Goal: Download file/media

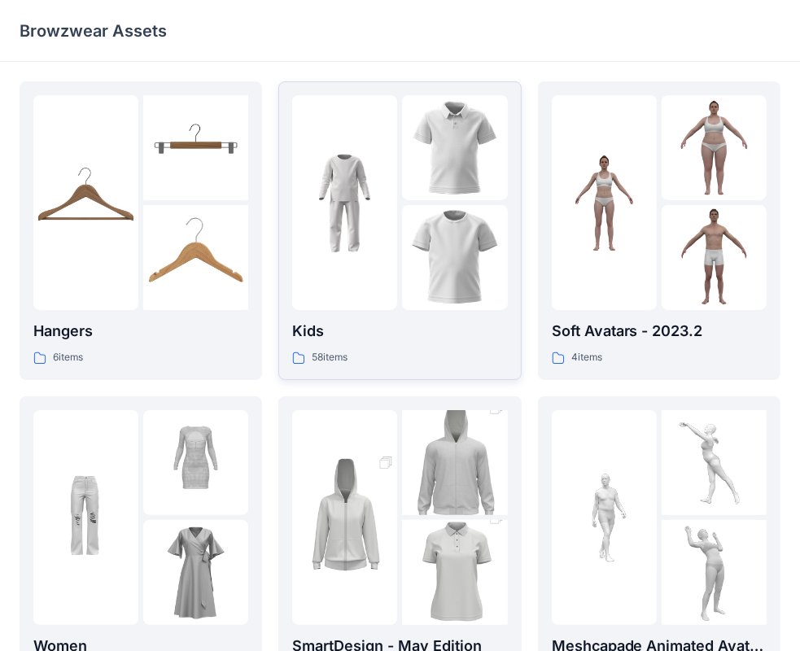
scroll to position [404, 0]
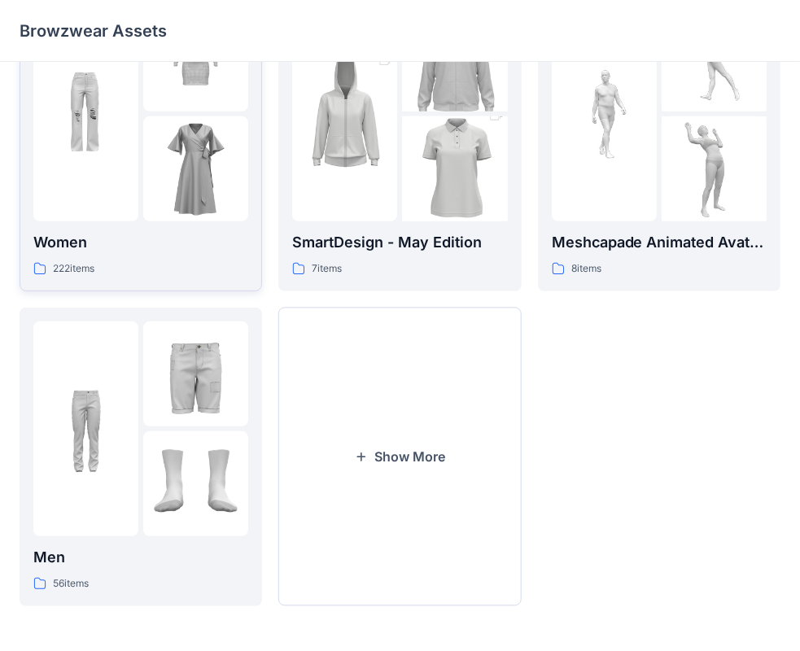
click at [120, 255] on div "Women 222 items" at bounding box center [140, 254] width 215 height 46
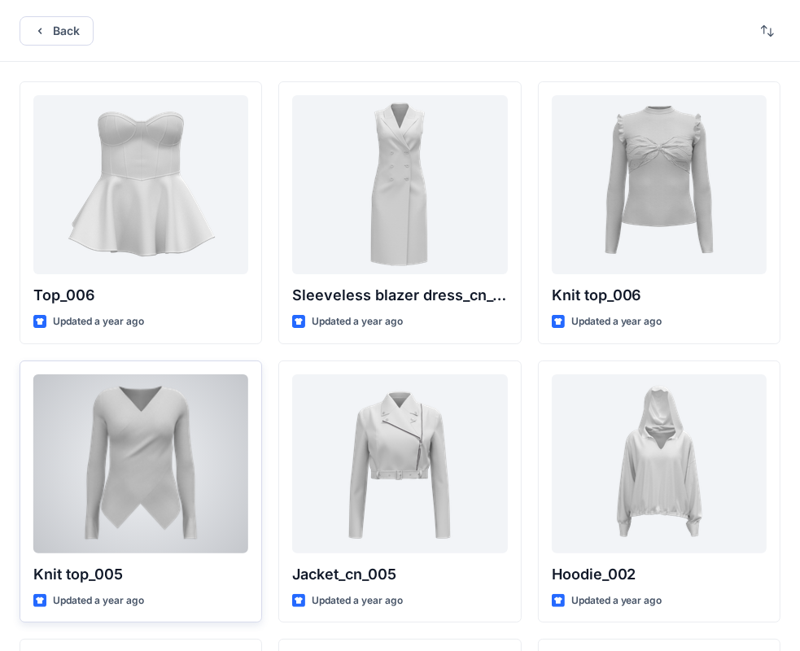
click at [116, 434] on div at bounding box center [140, 463] width 215 height 179
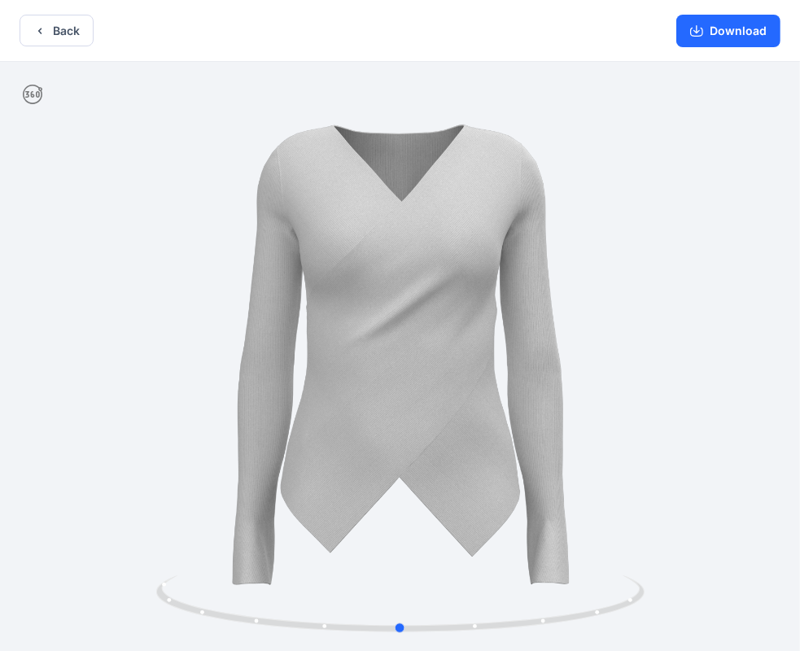
click at [724, 438] on div at bounding box center [400, 358] width 800 height 593
drag, startPoint x: 433, startPoint y: 609, endPoint x: 477, endPoint y: 606, distance: 44.0
click at [477, 606] on icon at bounding box center [402, 605] width 492 height 61
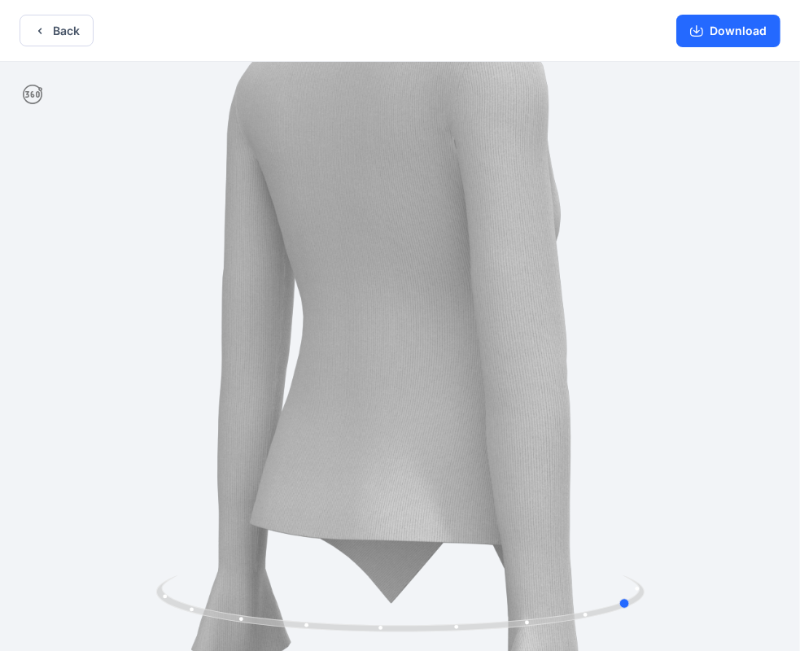
drag, startPoint x: 479, startPoint y: 606, endPoint x: 628, endPoint y: 561, distance: 154.8
click at [636, 567] on div at bounding box center [400, 358] width 800 height 593
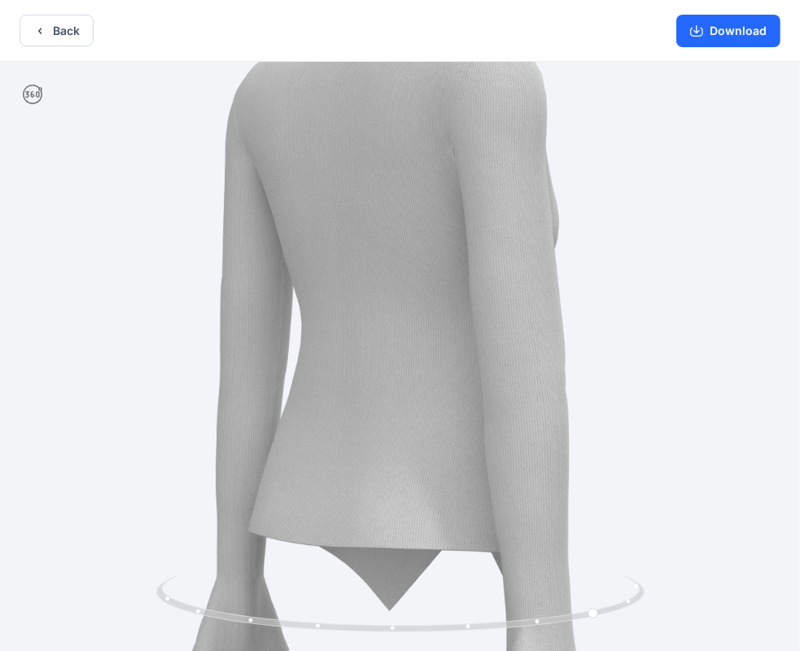
drag, startPoint x: 612, startPoint y: 540, endPoint x: 612, endPoint y: 431, distance: 109.1
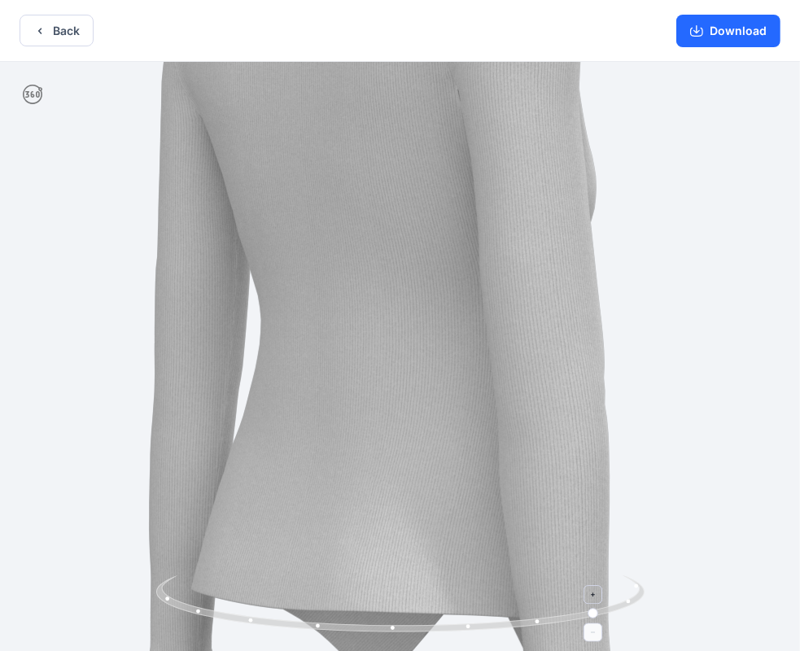
drag, startPoint x: 601, startPoint y: 586, endPoint x: 424, endPoint y: 576, distance: 176.9
click at [413, 589] on icon at bounding box center [402, 605] width 492 height 61
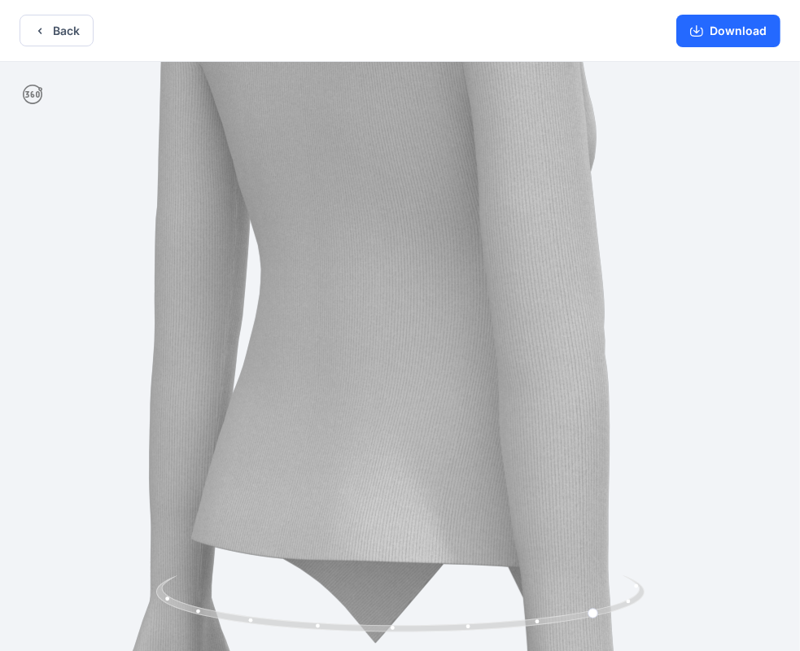
drag, startPoint x: 622, startPoint y: 571, endPoint x: 610, endPoint y: 520, distance: 51.9
click at [610, 520] on img at bounding box center [387, 324] width 1090 height 1090
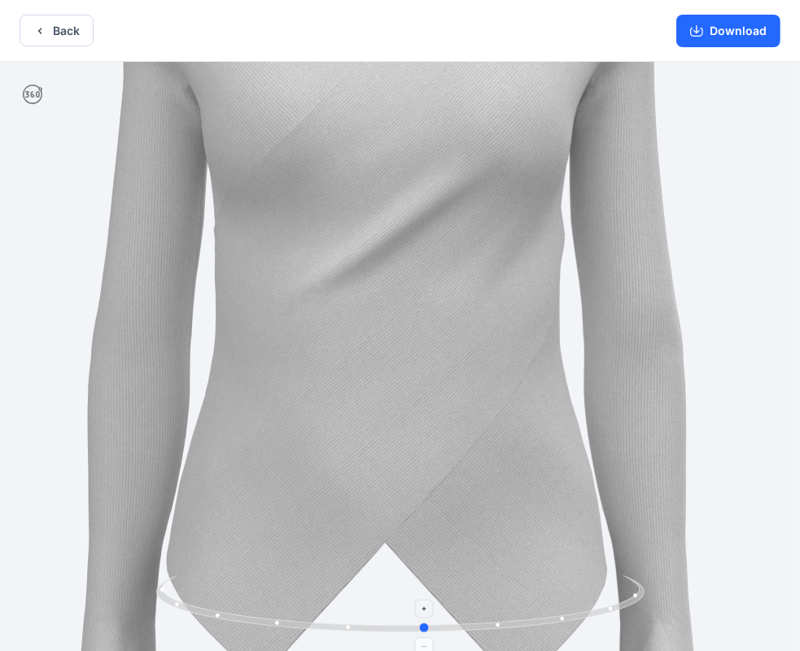
drag, startPoint x: 621, startPoint y: 584, endPoint x: 458, endPoint y: 576, distance: 163.0
click at [453, 593] on icon at bounding box center [402, 605] width 492 height 61
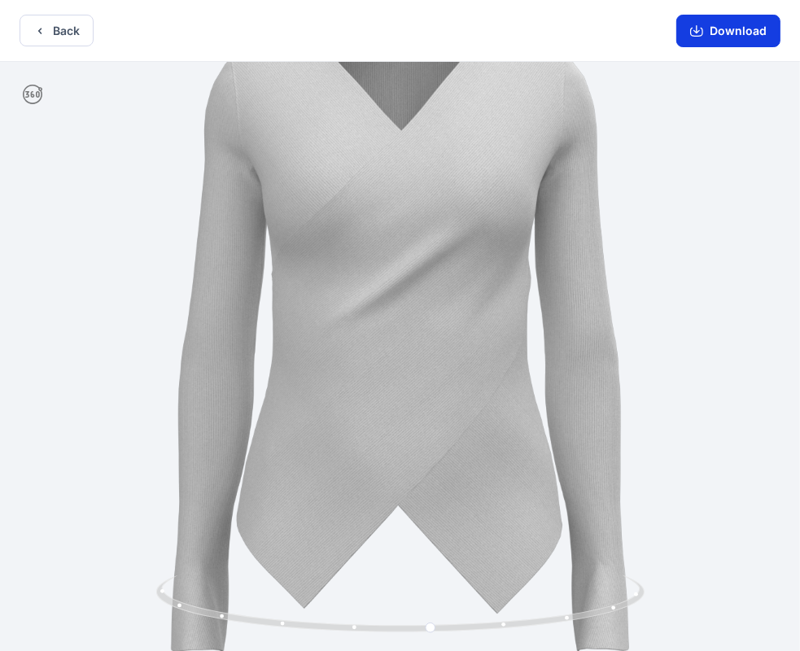
click at [741, 33] on button "Download" at bounding box center [728, 31] width 104 height 33
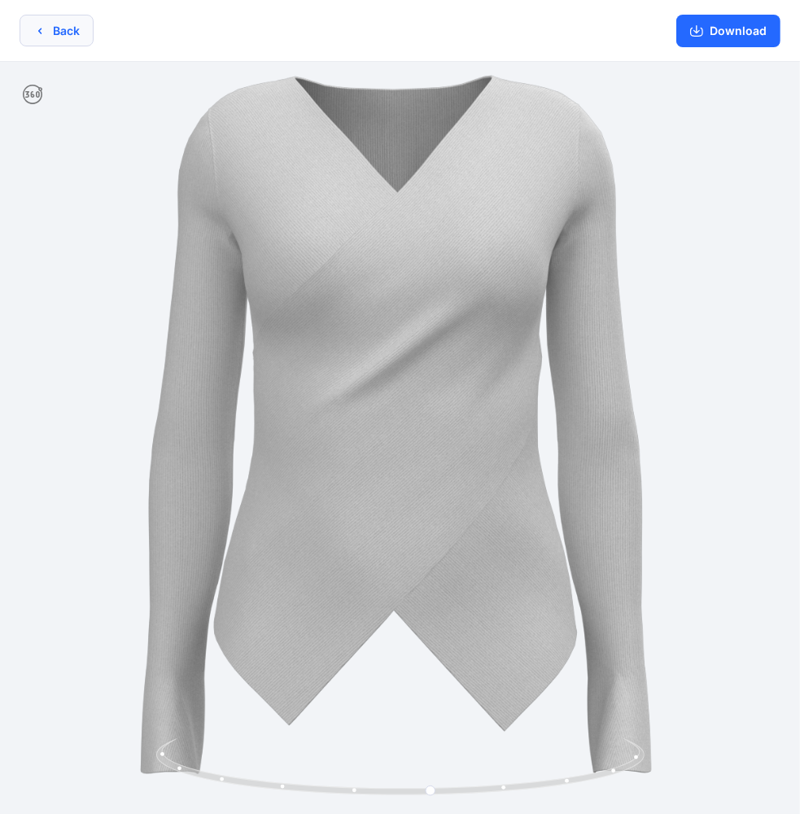
click at [72, 29] on button "Back" at bounding box center [57, 31] width 74 height 32
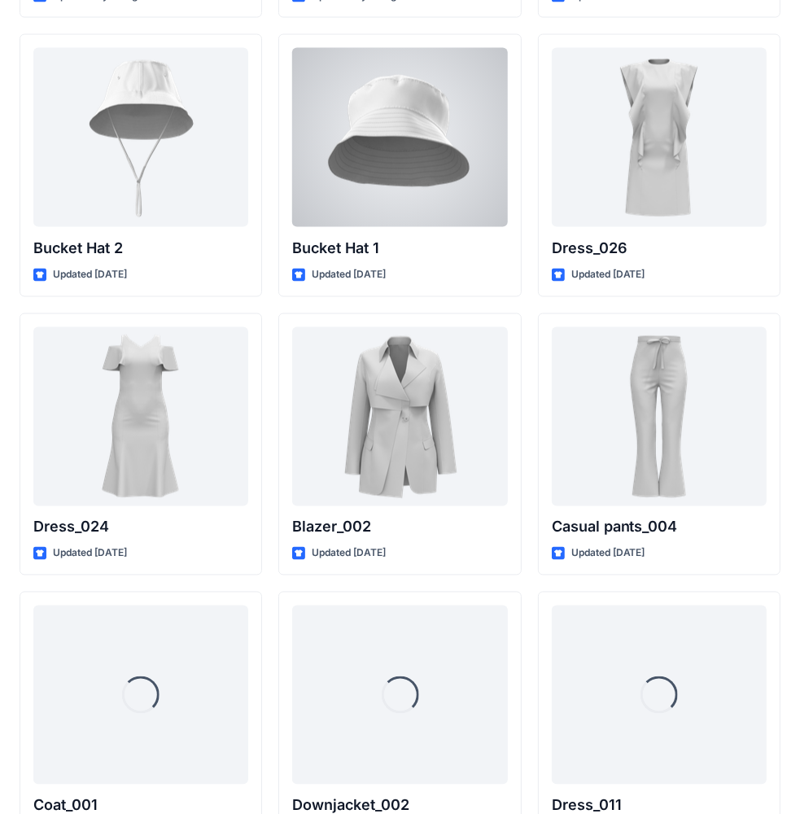
scroll to position [1801, 0]
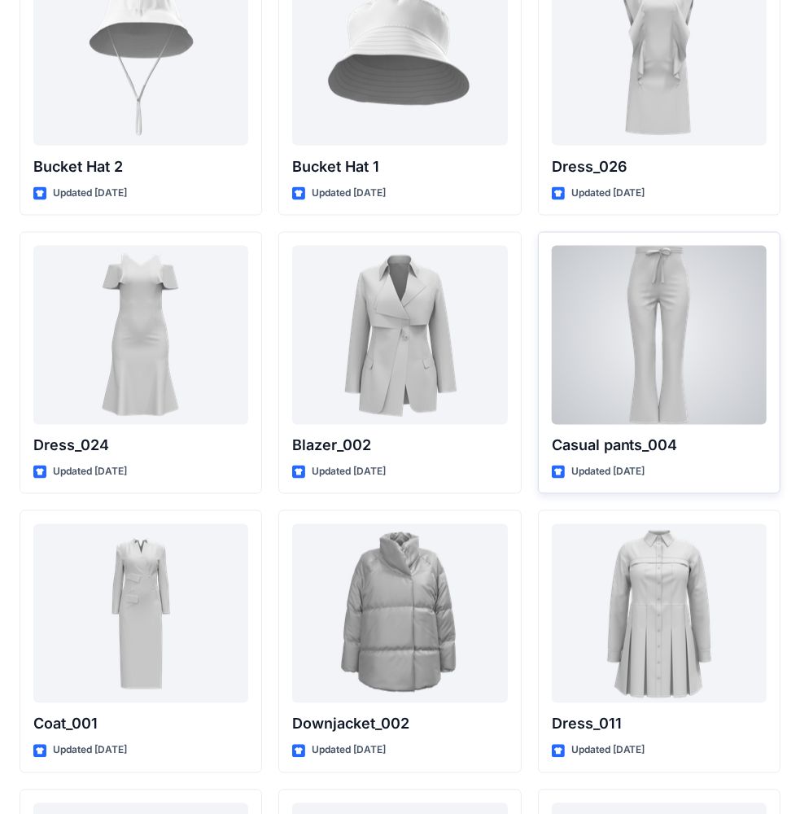
click at [648, 345] on div at bounding box center [659, 335] width 215 height 179
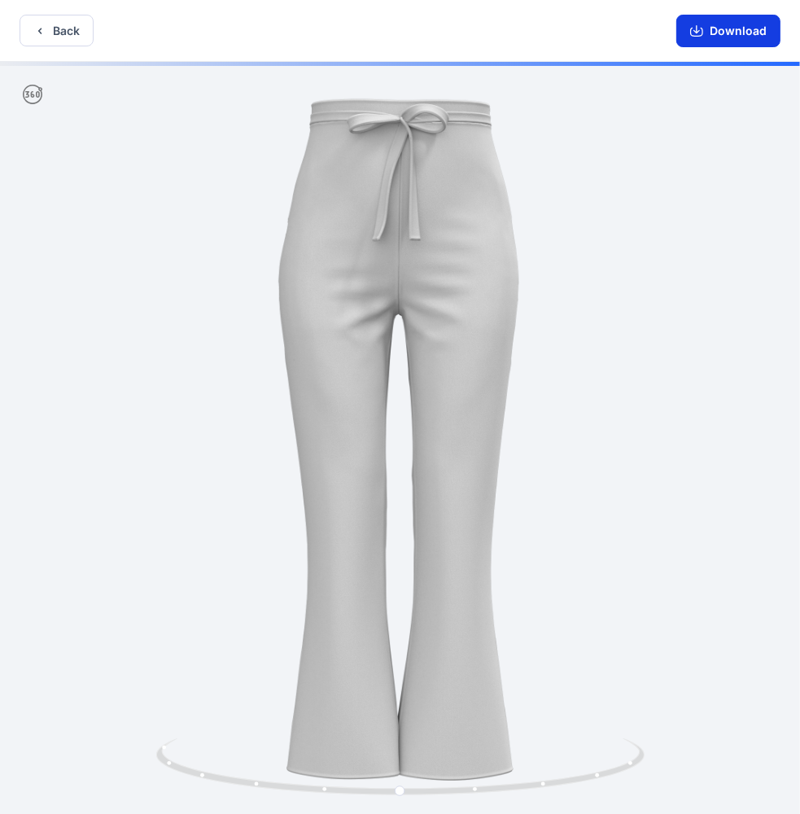
click at [730, 28] on button "Download" at bounding box center [728, 31] width 104 height 33
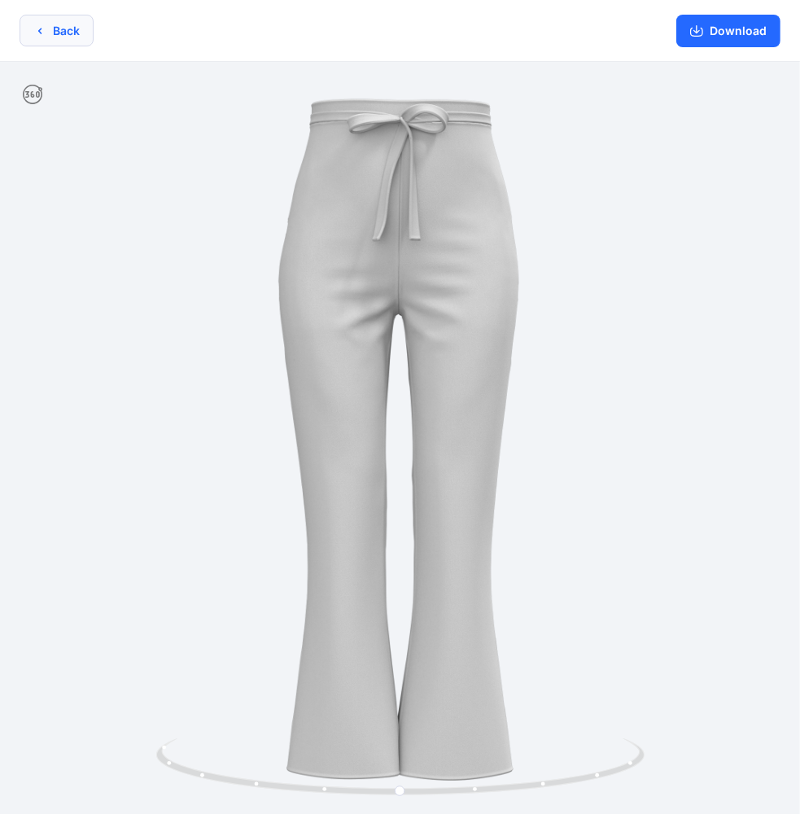
click at [52, 28] on button "Back" at bounding box center [57, 31] width 74 height 32
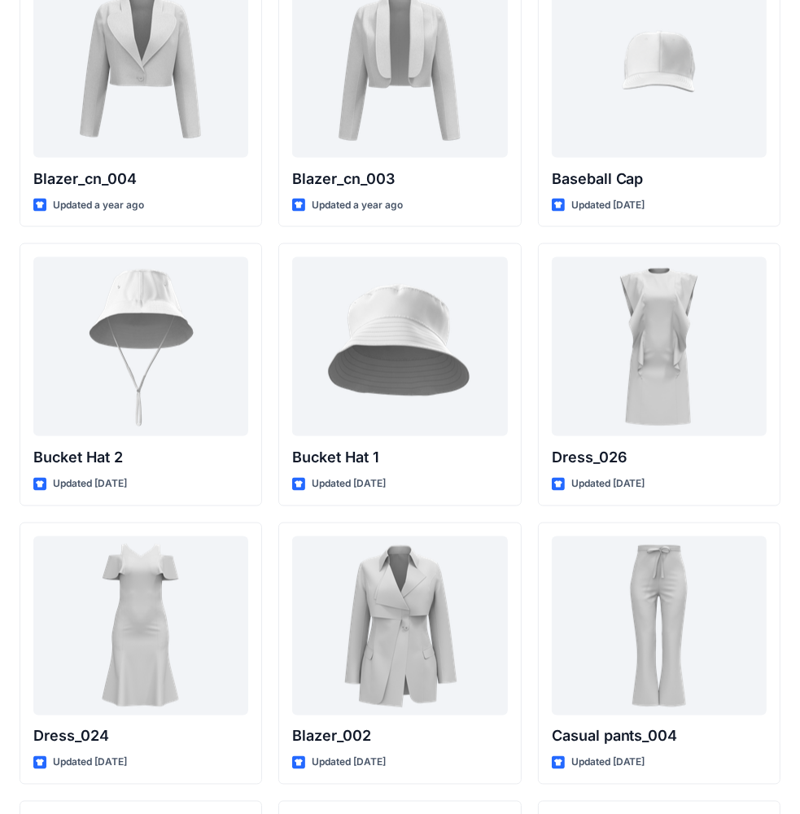
scroll to position [1267, 0]
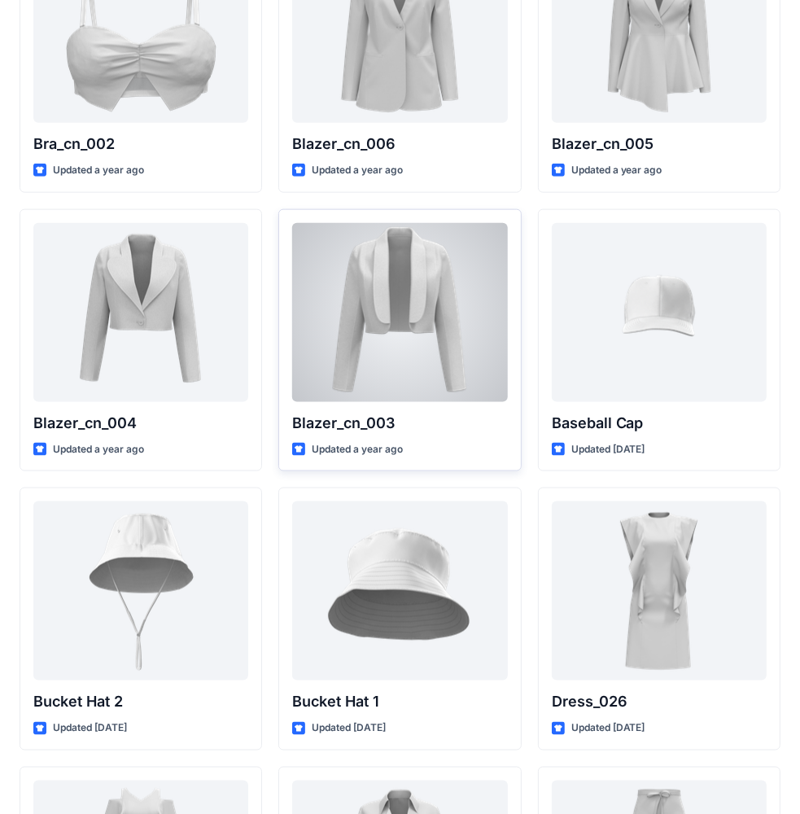
click at [378, 296] on div at bounding box center [399, 312] width 215 height 179
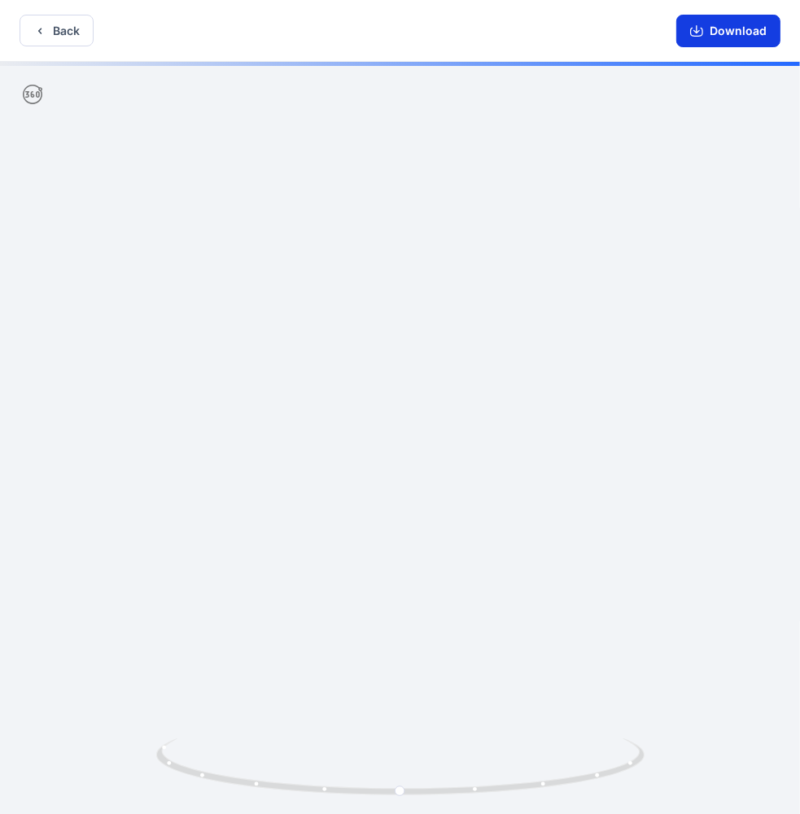
click at [736, 33] on button "Download" at bounding box center [728, 31] width 104 height 33
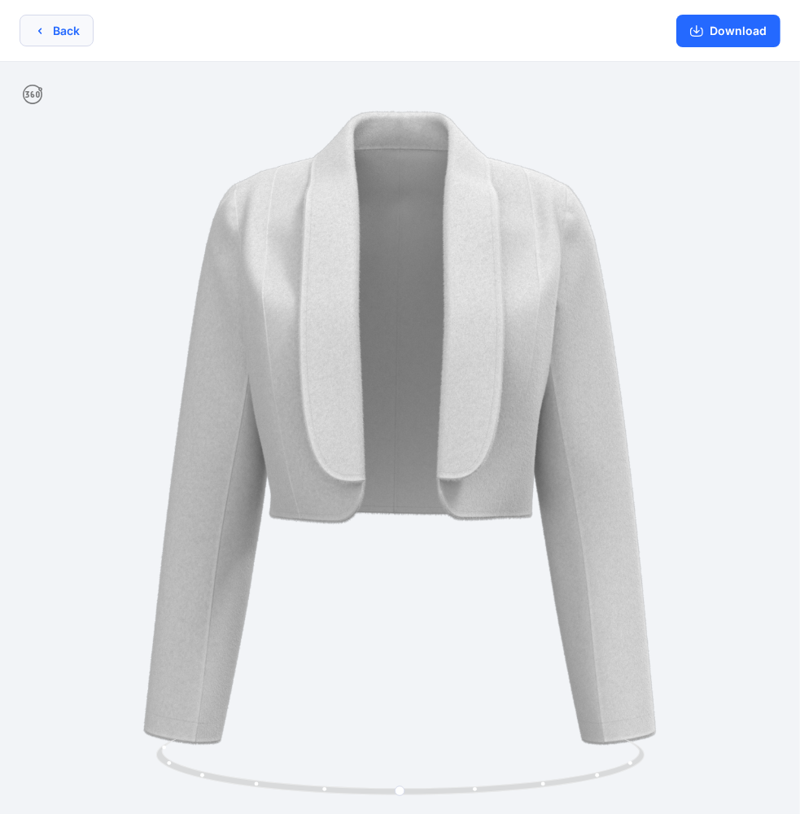
click at [55, 32] on button "Back" at bounding box center [57, 31] width 74 height 32
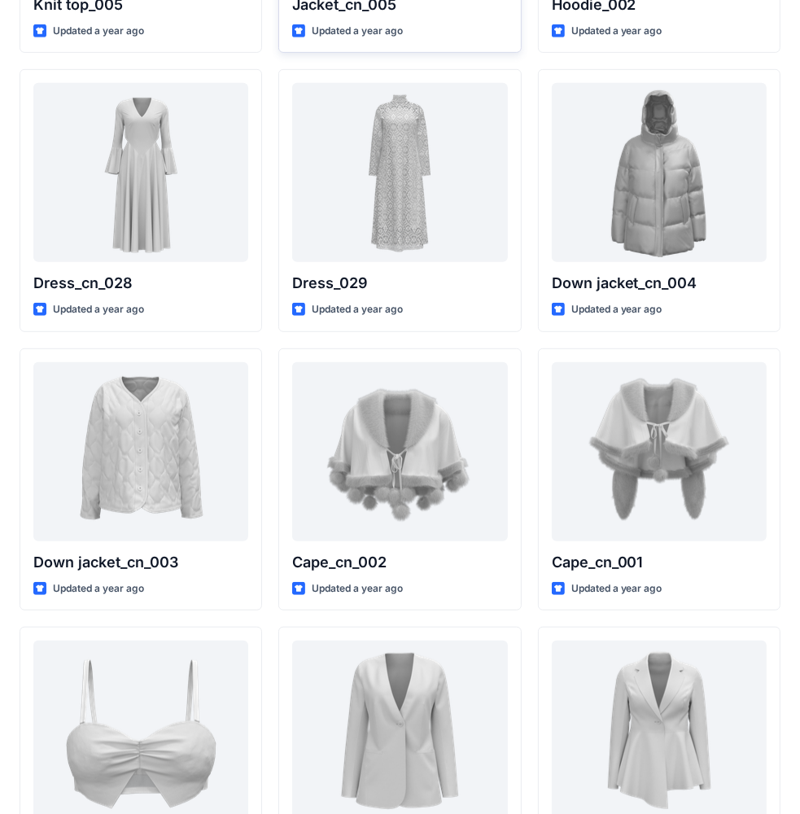
scroll to position [651, 0]
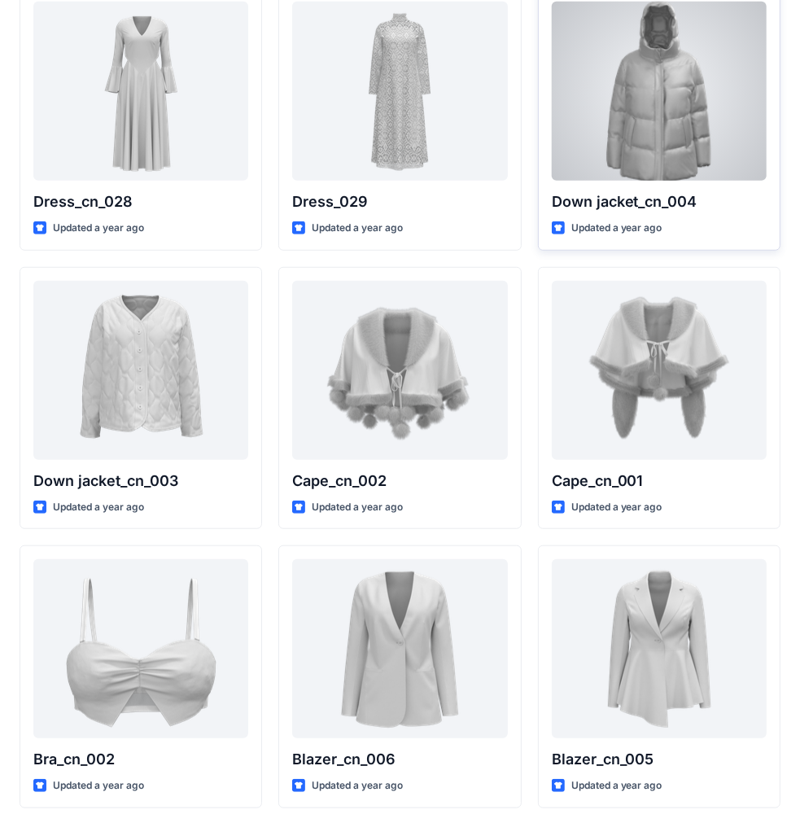
click at [676, 137] on div at bounding box center [659, 91] width 215 height 179
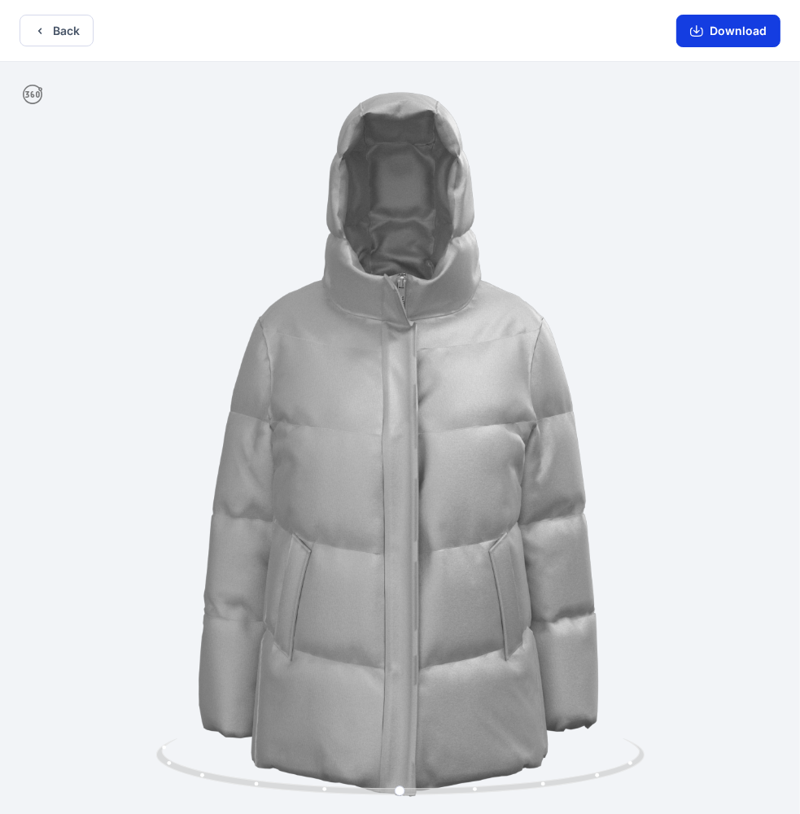
click at [743, 33] on button "Download" at bounding box center [728, 31] width 104 height 33
drag, startPoint x: 60, startPoint y: 27, endPoint x: 803, endPoint y: 150, distance: 752.4
click at [61, 27] on button "Back" at bounding box center [57, 31] width 74 height 32
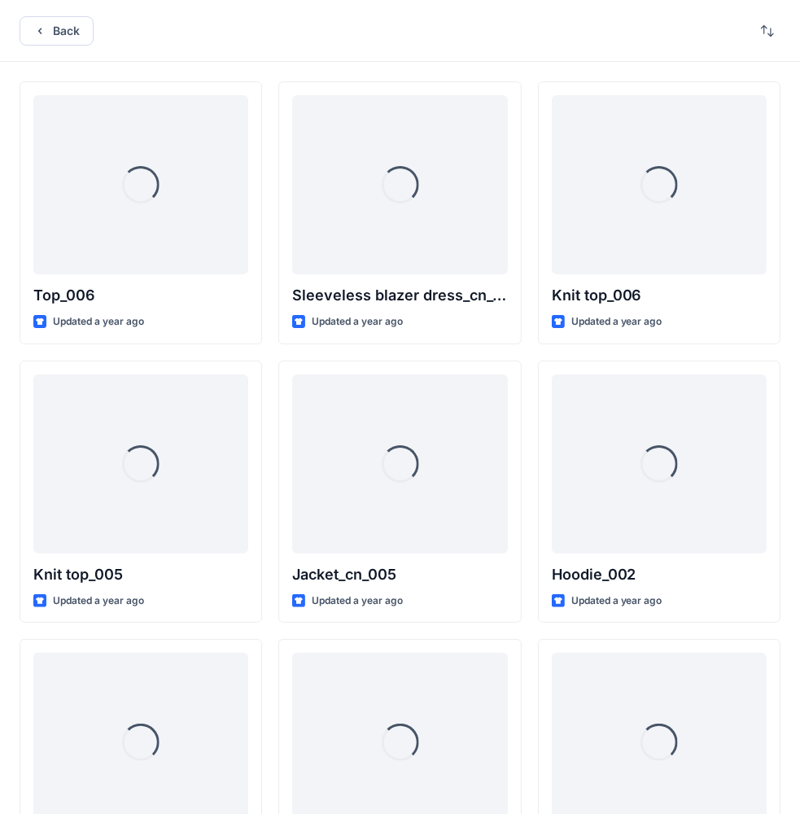
scroll to position [651, 0]
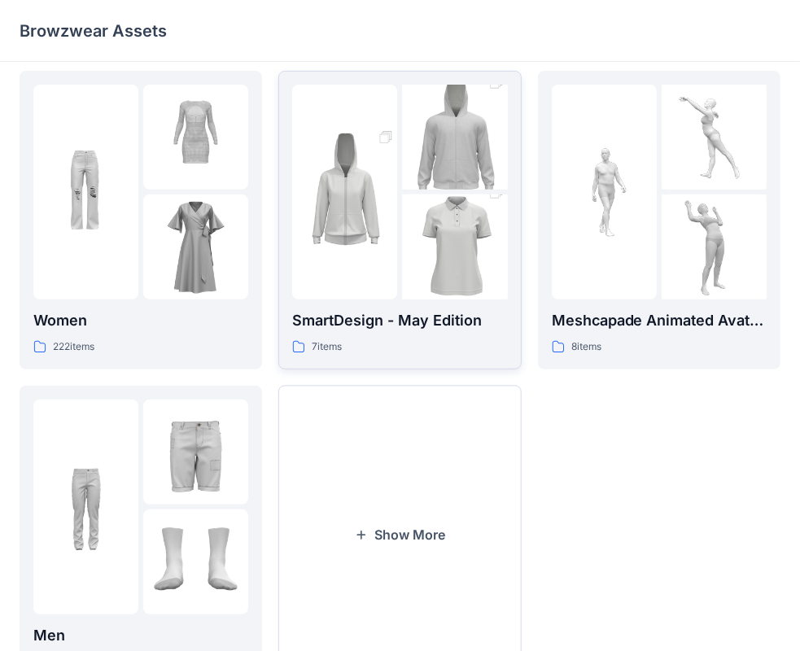
scroll to position [404, 0]
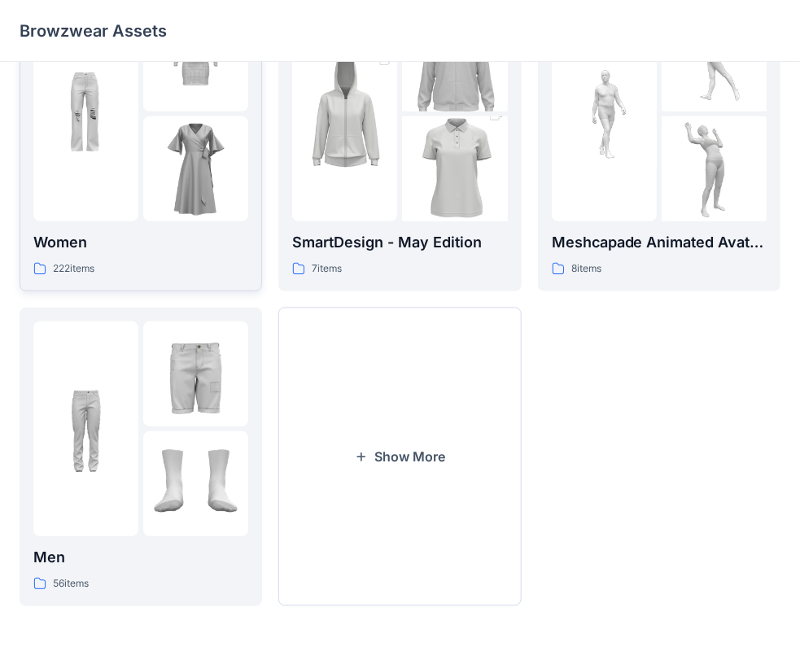
click at [156, 246] on p "Women" at bounding box center [140, 242] width 215 height 23
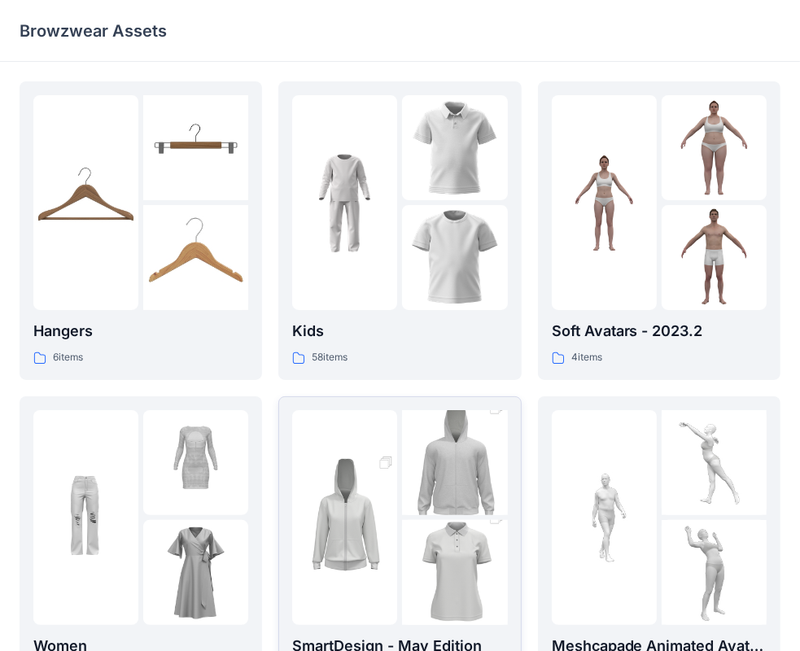
scroll to position [404, 0]
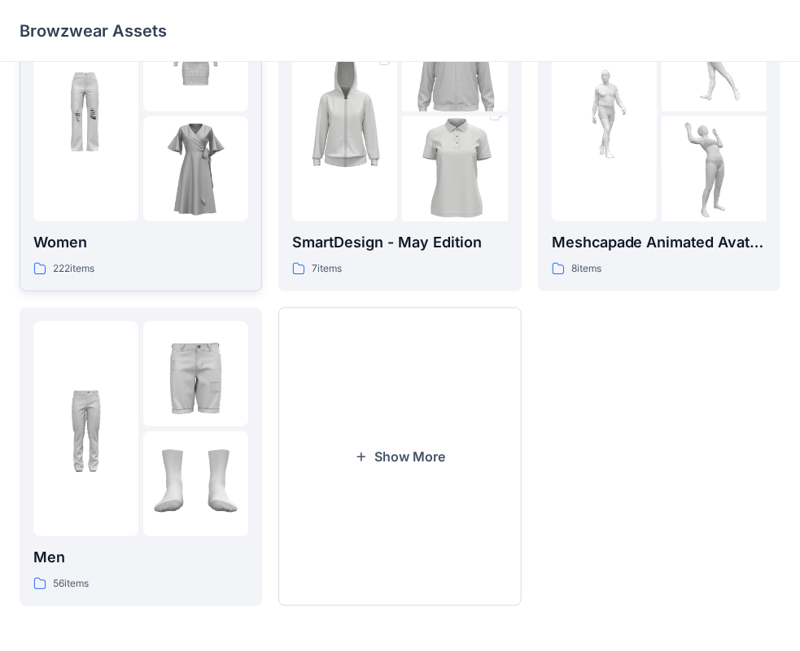
click at [158, 251] on p "Women" at bounding box center [140, 242] width 215 height 23
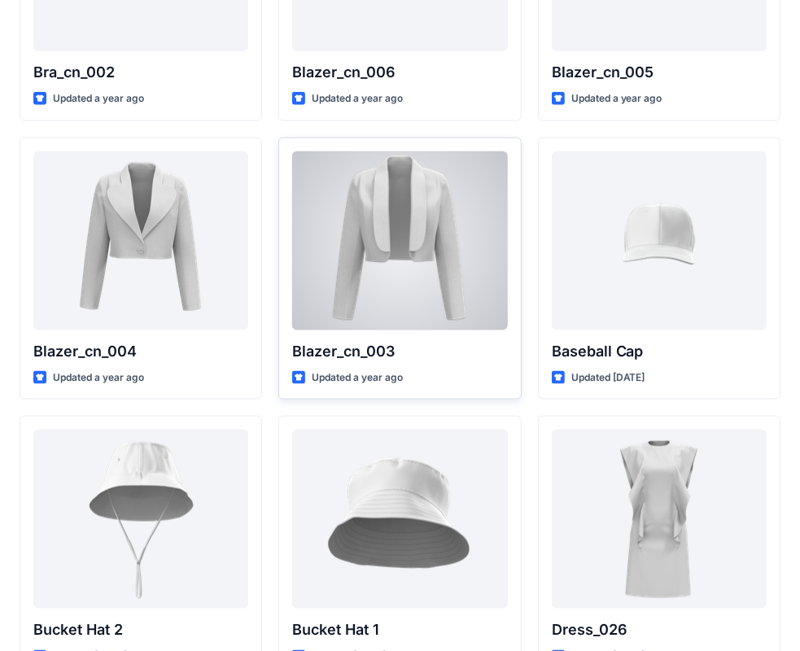
scroll to position [1420, 0]
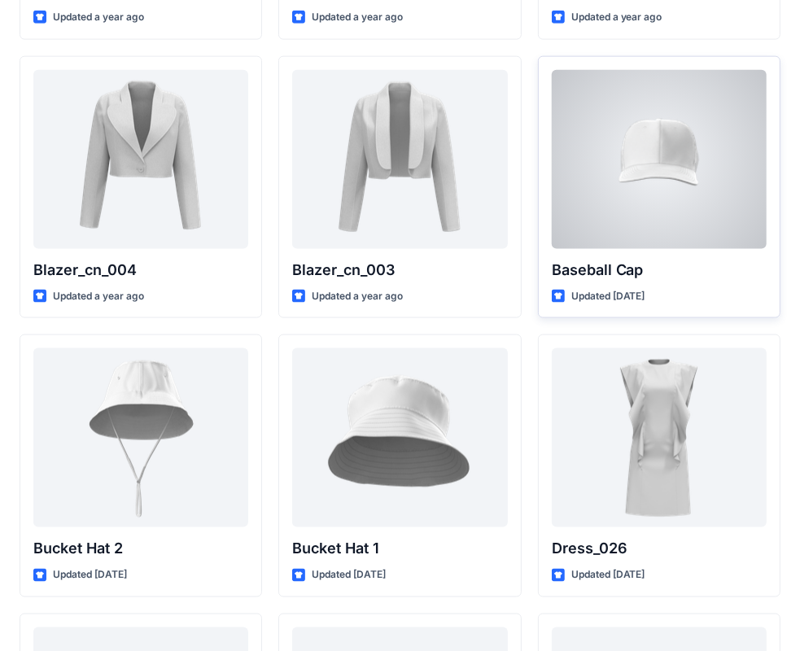
click at [693, 267] on p "Baseball Cap" at bounding box center [659, 270] width 215 height 23
click at [680, 197] on div at bounding box center [659, 159] width 215 height 179
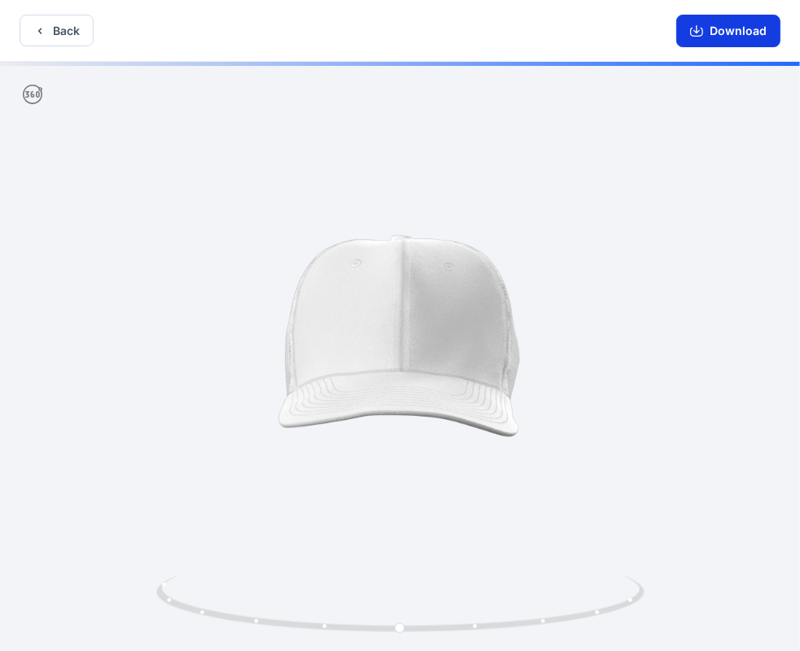
click at [741, 30] on button "Download" at bounding box center [728, 31] width 104 height 33
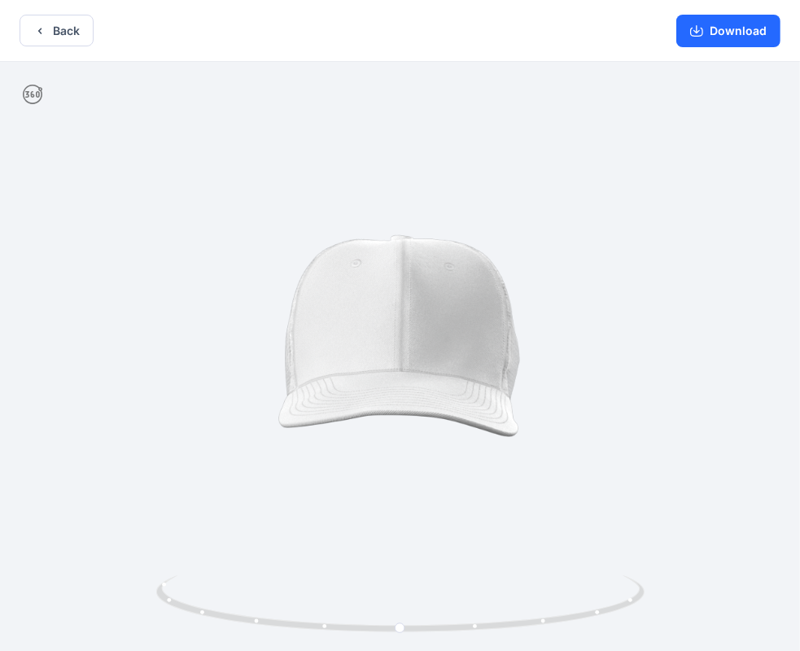
click at [582, 21] on div "Back Download" at bounding box center [400, 31] width 800 height 62
